Goal: Transaction & Acquisition: Download file/media

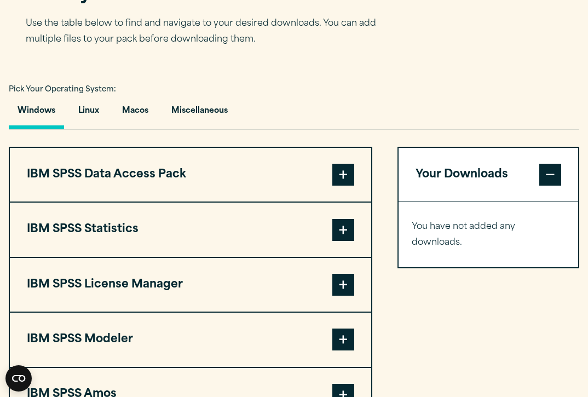
scroll to position [738, 0]
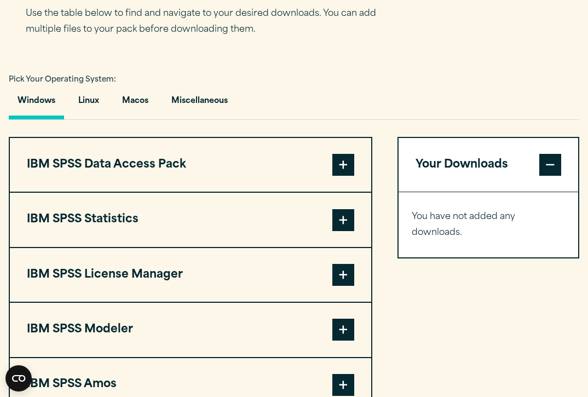
click at [344, 215] on span at bounding box center [343, 220] width 22 height 22
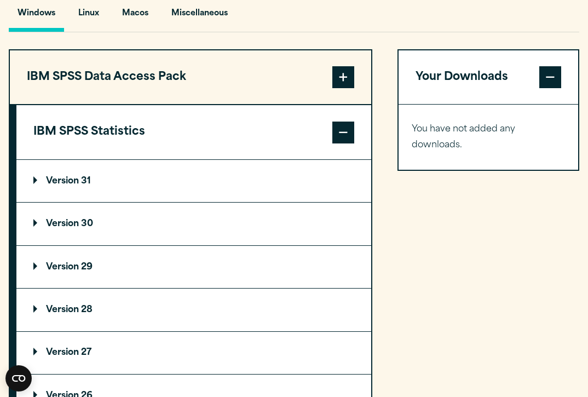
scroll to position [836, 0]
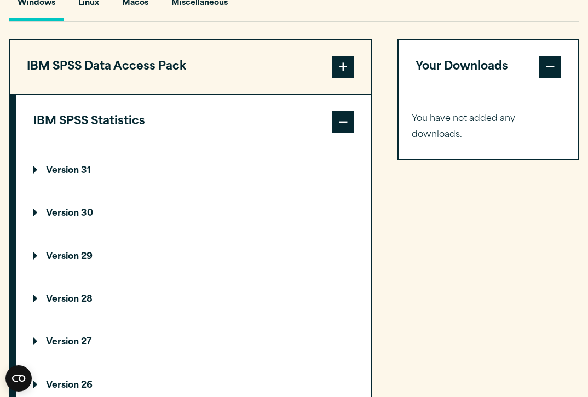
click at [91, 252] on p "Version 29" at bounding box center [62, 256] width 59 height 9
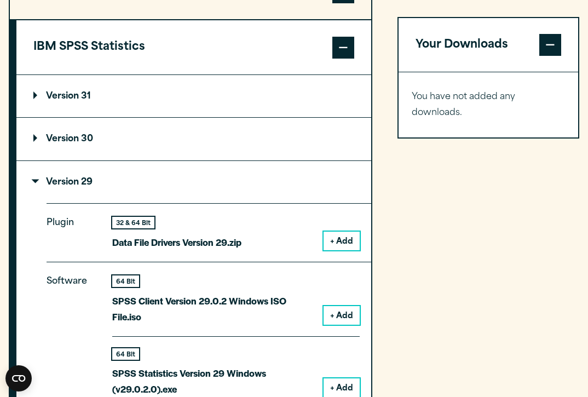
scroll to position [917, 0]
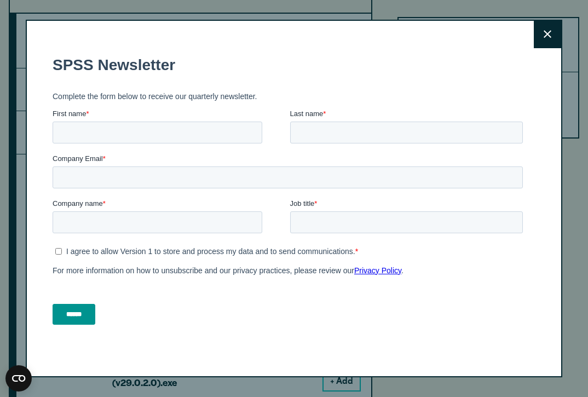
click at [553, 30] on button "Close" at bounding box center [547, 34] width 27 height 27
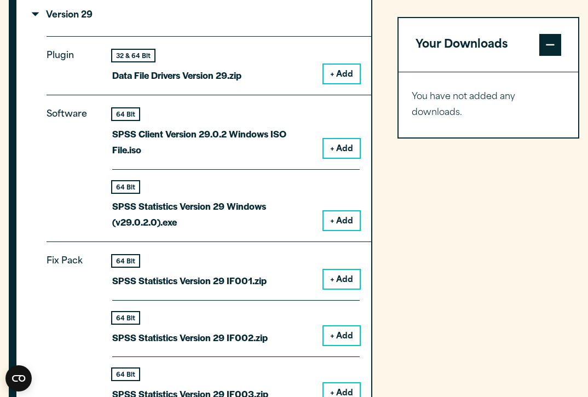
scroll to position [1078, 0]
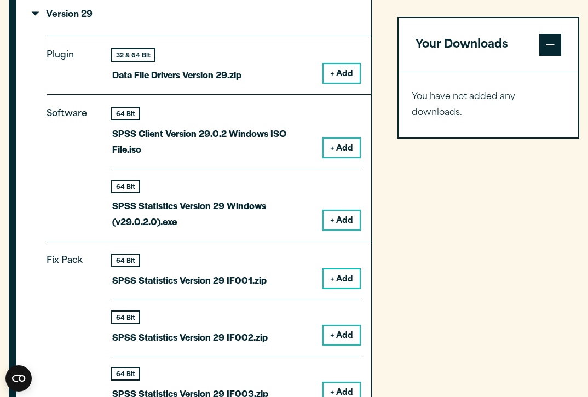
click at [350, 139] on button "+ Add" at bounding box center [342, 148] width 36 height 19
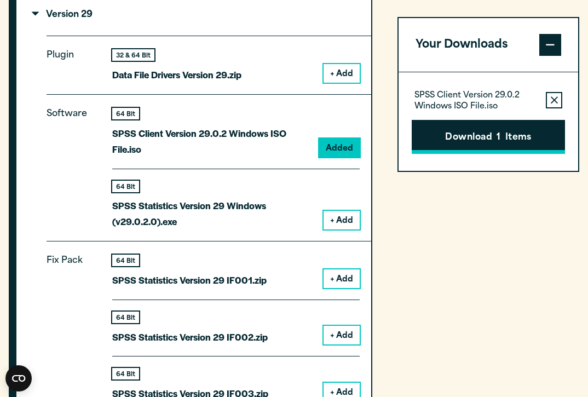
click at [433, 139] on button "Download 1 Items" at bounding box center [489, 137] width 154 height 34
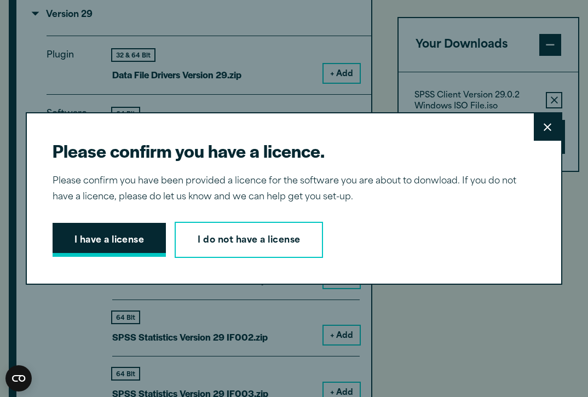
click at [125, 243] on button "I have a license" at bounding box center [110, 240] width 114 height 34
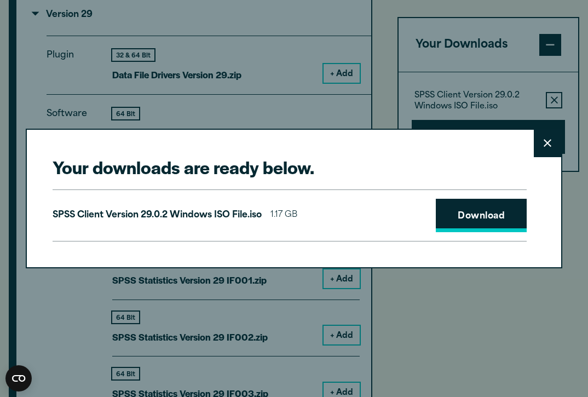
click at [463, 221] on link "Download" at bounding box center [481, 216] width 91 height 34
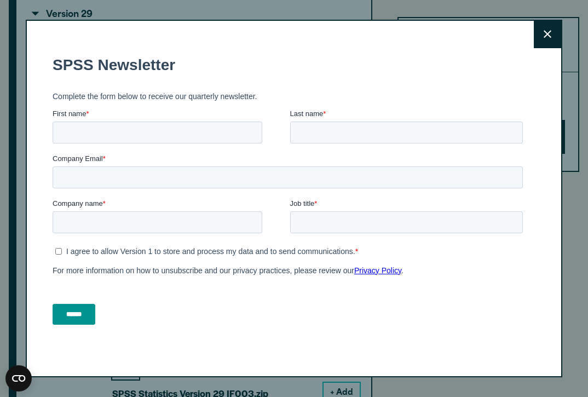
click at [550, 37] on icon at bounding box center [548, 34] width 8 height 8
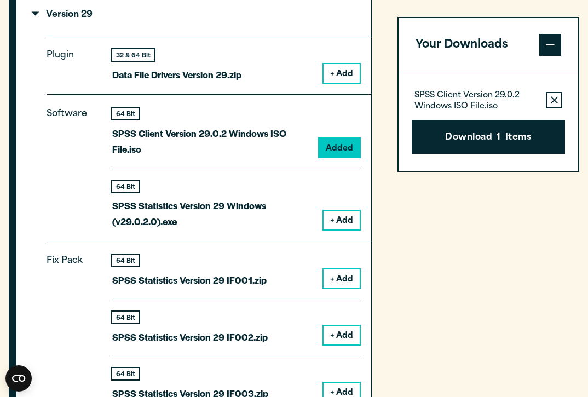
click at [494, 144] on button "Download 1 Items" at bounding box center [489, 137] width 154 height 34
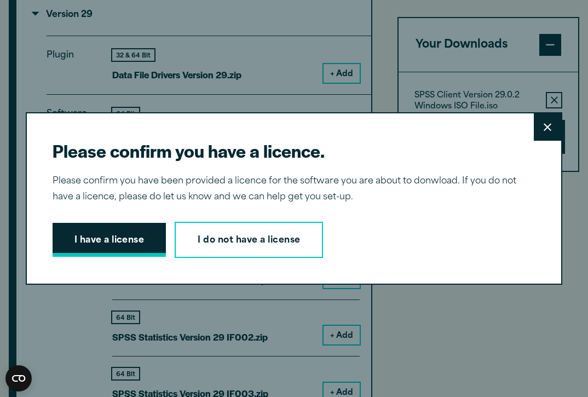
click at [120, 227] on button "I have a license" at bounding box center [110, 240] width 114 height 34
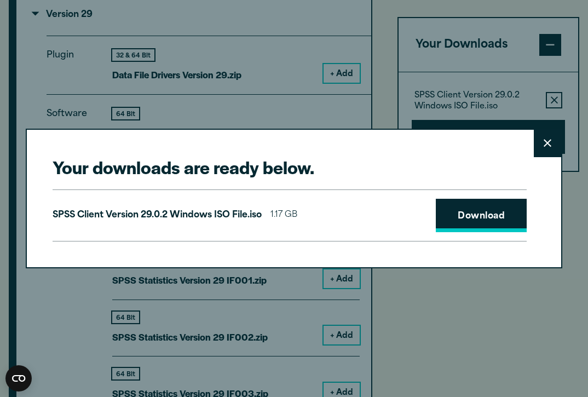
click at [450, 221] on link "Download" at bounding box center [481, 216] width 91 height 34
click at [271, 48] on div "Your downloads are ready below. Close SPSS Client Version 29.0.2 Windows ISO Fi…" at bounding box center [294, 198] width 588 height 397
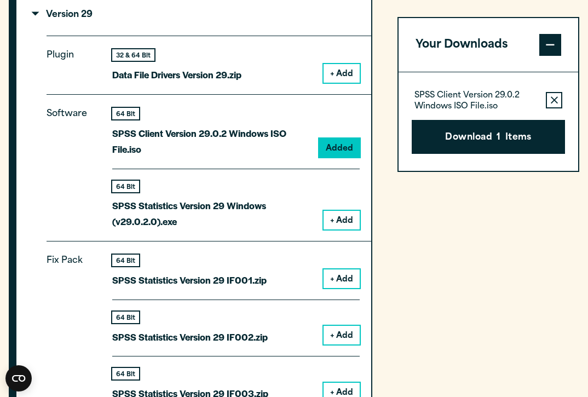
click at [170, 116] on div "64 Bit" at bounding box center [211, 113] width 198 height 11
click at [180, 128] on p "SPSS Client Version 29.0.2 Windows ISO File.iso" at bounding box center [211, 141] width 198 height 32
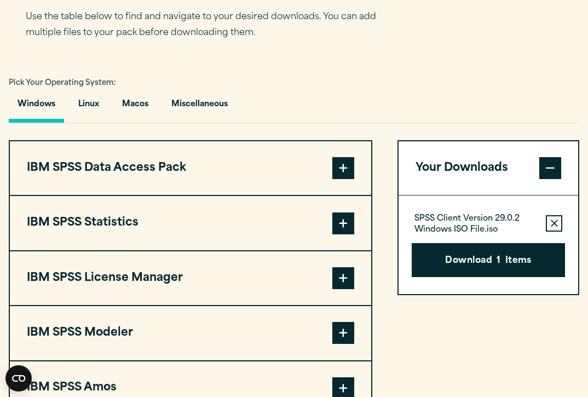
scroll to position [808, 0]
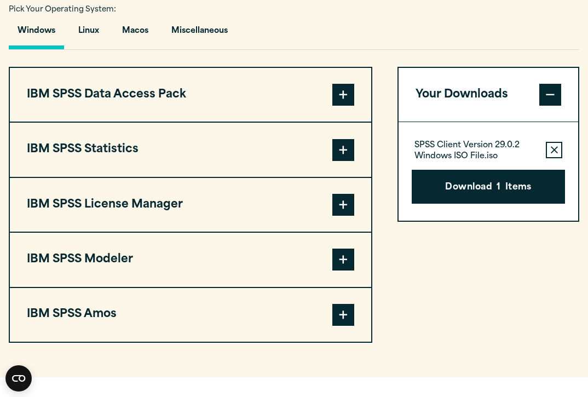
click at [342, 153] on span at bounding box center [343, 150] width 22 height 22
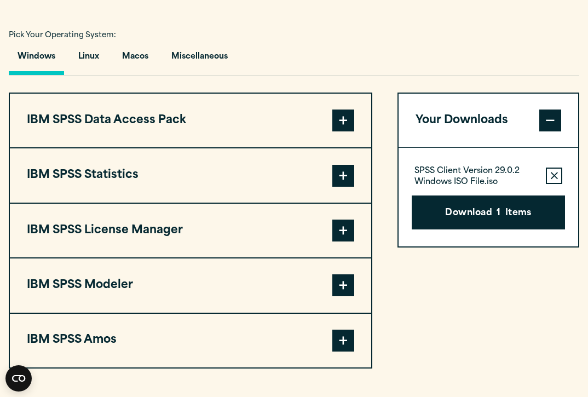
scroll to position [783, 0]
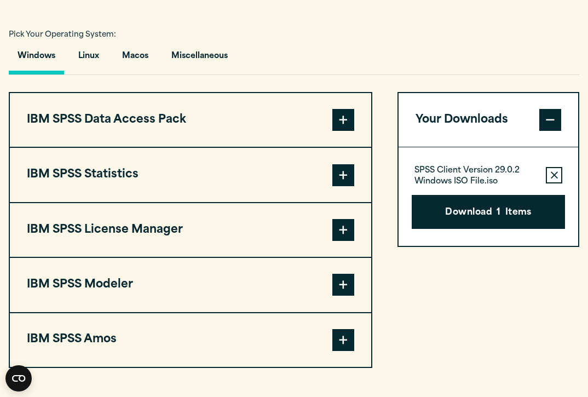
click at [333, 182] on span at bounding box center [343, 175] width 22 height 22
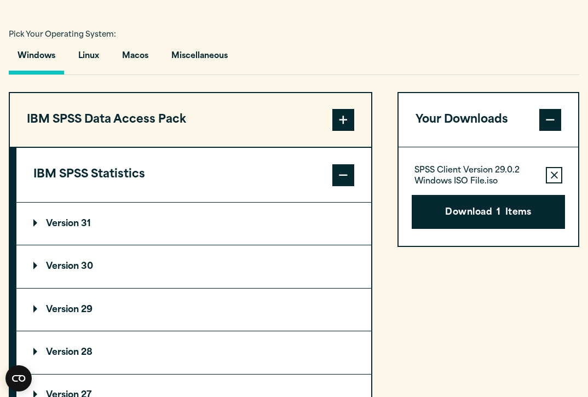
click at [166, 301] on summary "Version 29" at bounding box center [193, 310] width 355 height 42
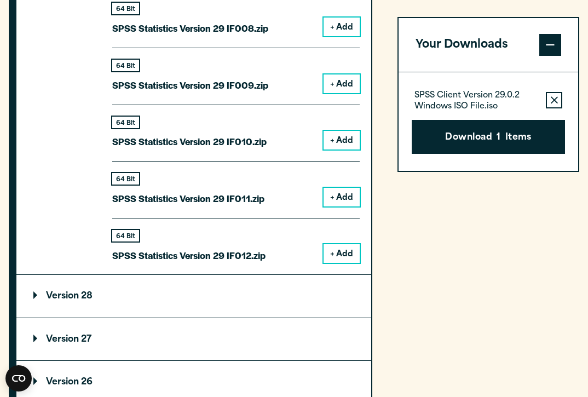
scroll to position [1726, 0]
